Goal: Go to known website: Go to known website

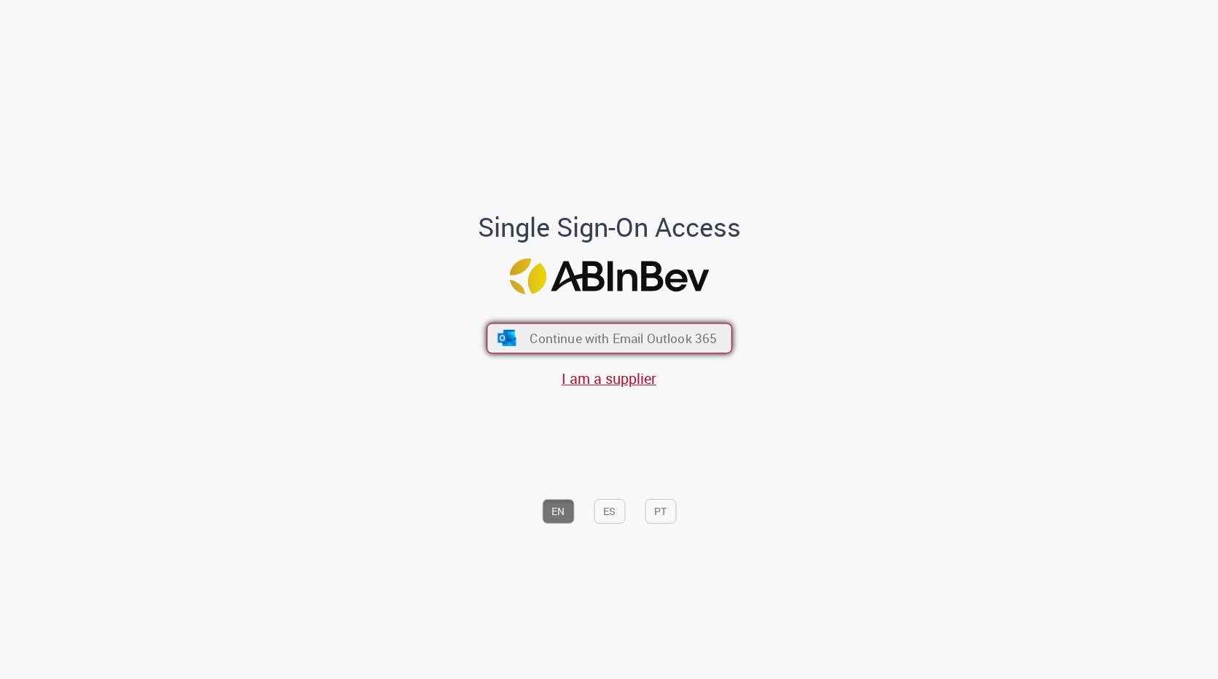
click at [521, 345] on button "Continue with Email Outlook 365" at bounding box center [610, 338] width 246 height 31
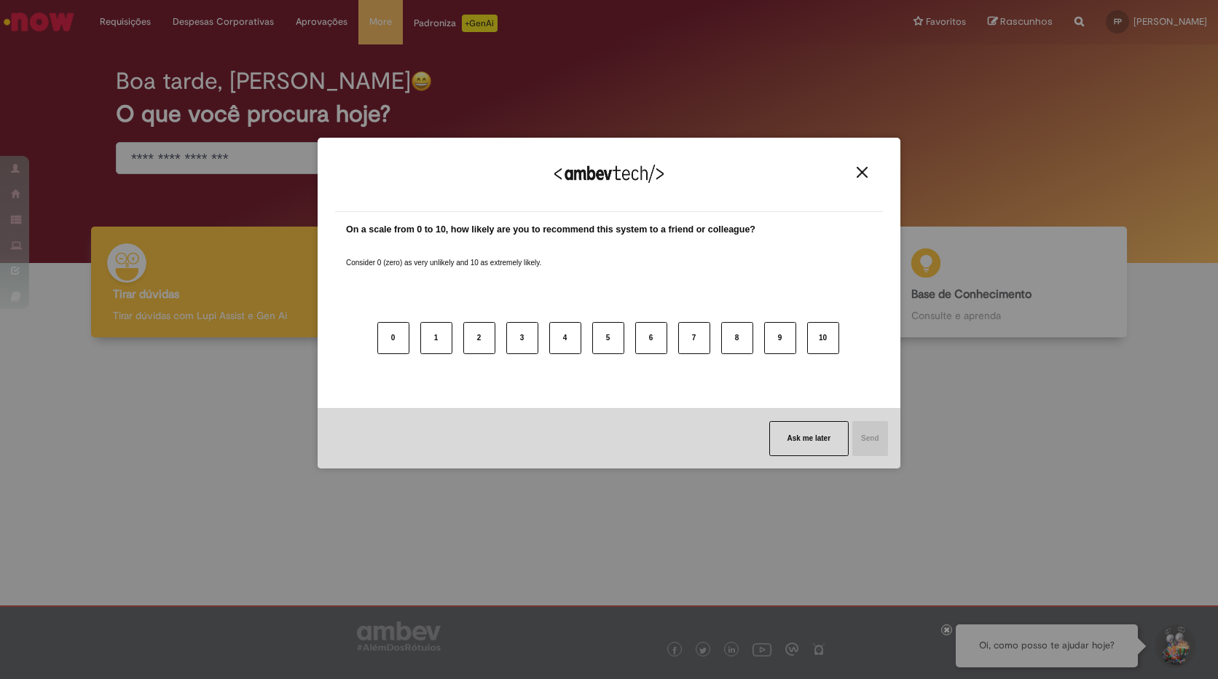
click at [857, 172] on img "Close" at bounding box center [862, 172] width 11 height 11
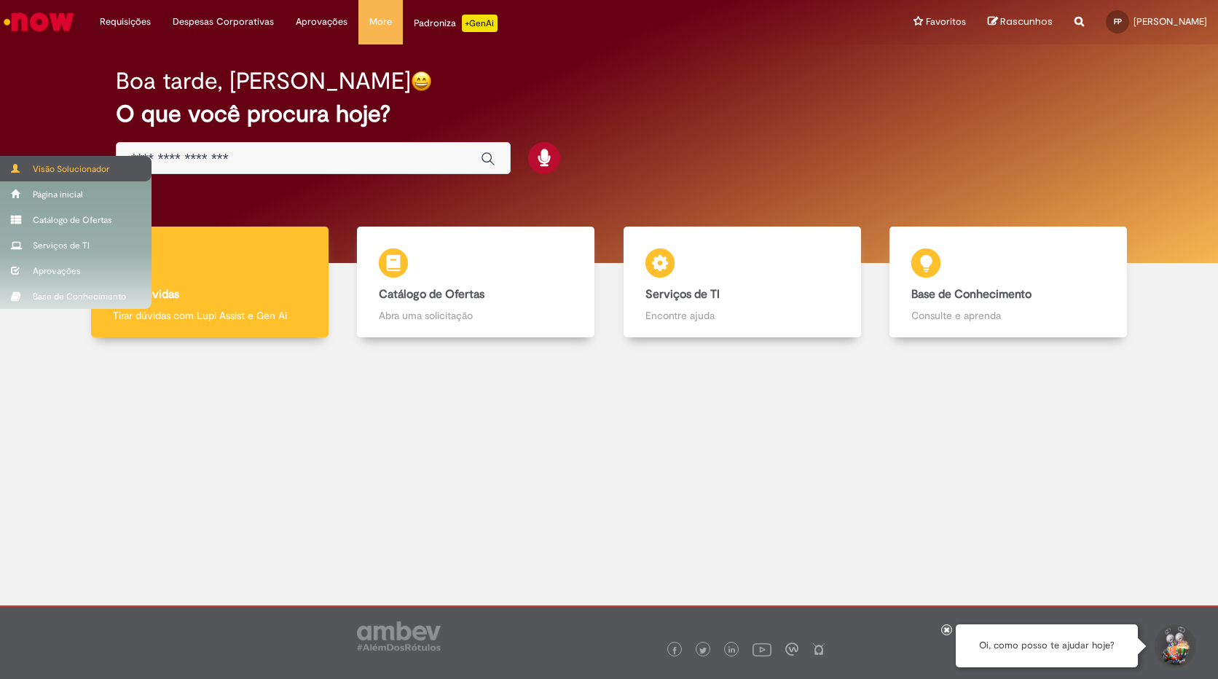
click at [52, 170] on div "Visão Solucionador" at bounding box center [76, 169] width 152 height 26
